Goal: Task Accomplishment & Management: Complete application form

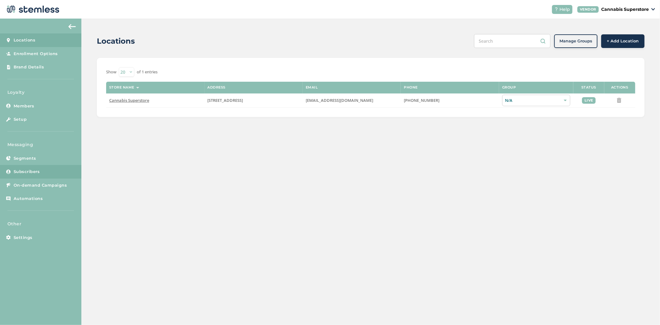
click at [39, 176] on link "Subscribers" at bounding box center [40, 172] width 81 height 14
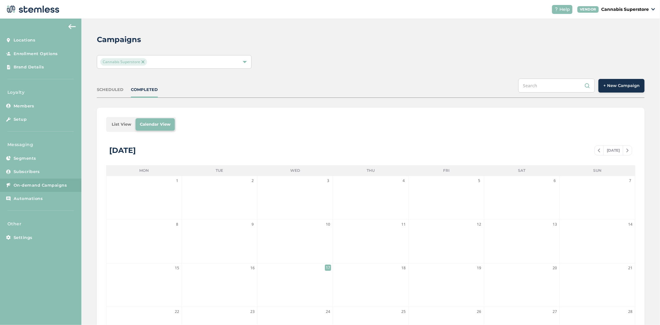
click at [614, 87] on span "+ New Campaign" at bounding box center [622, 86] width 36 height 6
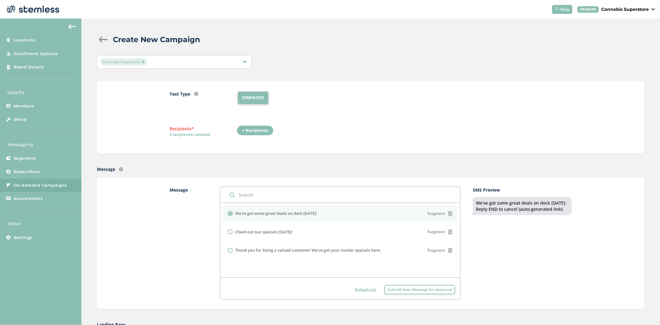
click at [269, 128] on div "+ Recipients" at bounding box center [255, 130] width 37 height 11
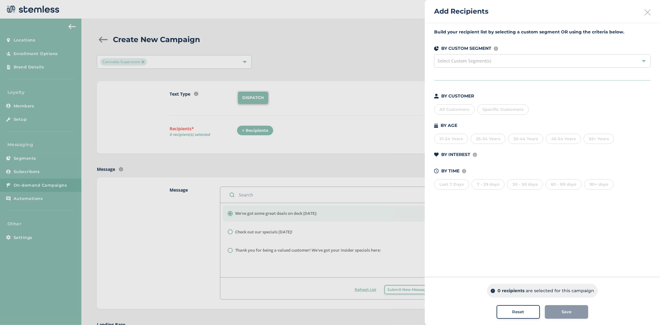
click at [440, 113] on div "All Customers" at bounding box center [454, 109] width 41 height 11
click at [451, 184] on div "Last 7 Days" at bounding box center [451, 184] width 35 height 11
click at [489, 182] on div "7 - 29 days" at bounding box center [488, 184] width 33 height 11
click at [517, 182] on div "30 - 59 days" at bounding box center [525, 184] width 36 height 11
click at [550, 182] on div "60 - 89 days" at bounding box center [564, 184] width 36 height 11
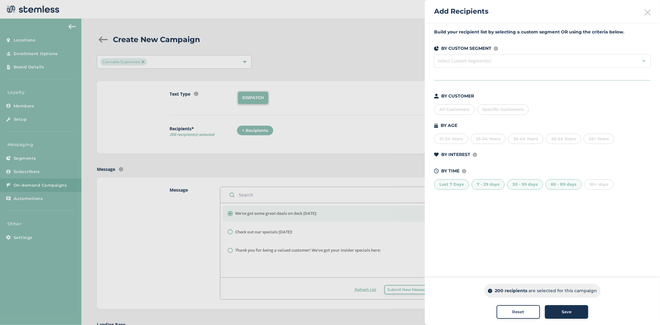
click at [599, 183] on div "90+ days" at bounding box center [599, 184] width 29 height 11
click at [570, 185] on div "60 - 89 days" at bounding box center [564, 184] width 36 height 11
click at [515, 184] on div "30 - 59 days" at bounding box center [525, 184] width 36 height 11
click at [495, 186] on div "7 - 29 days" at bounding box center [488, 184] width 33 height 11
click at [453, 188] on div "Last 7 Days" at bounding box center [451, 184] width 35 height 11
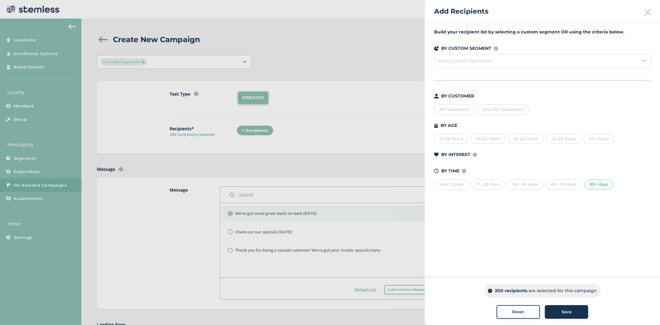
click at [567, 186] on div "60 - 89 days" at bounding box center [564, 184] width 36 height 11
click at [602, 184] on div "90+ days" at bounding box center [599, 184] width 29 height 11
click at [598, 181] on div "90+ days" at bounding box center [599, 184] width 29 height 11
click at [556, 184] on div "60 - 89 days" at bounding box center [564, 184] width 36 height 11
click at [649, 13] on icon at bounding box center [648, 12] width 6 height 6
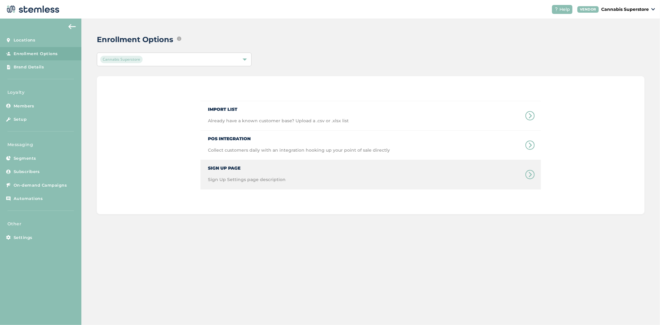
click at [238, 171] on span "Sign Up Page" at bounding box center [247, 165] width 78 height 11
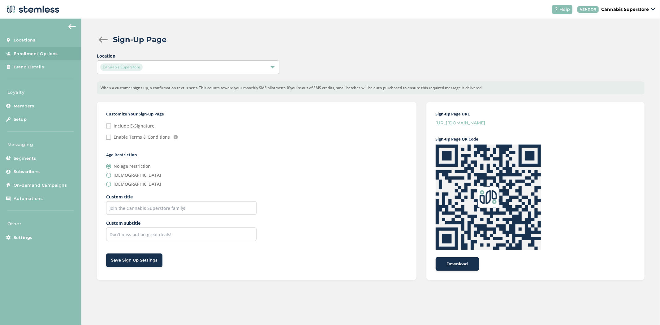
drag, startPoint x: 37, startPoint y: 228, endPoint x: 35, endPoint y: 231, distance: 3.8
drag, startPoint x: 35, startPoint y: 231, endPoint x: 33, endPoint y: 233, distance: 3.3
